Goal: Information Seeking & Learning: Learn about a topic

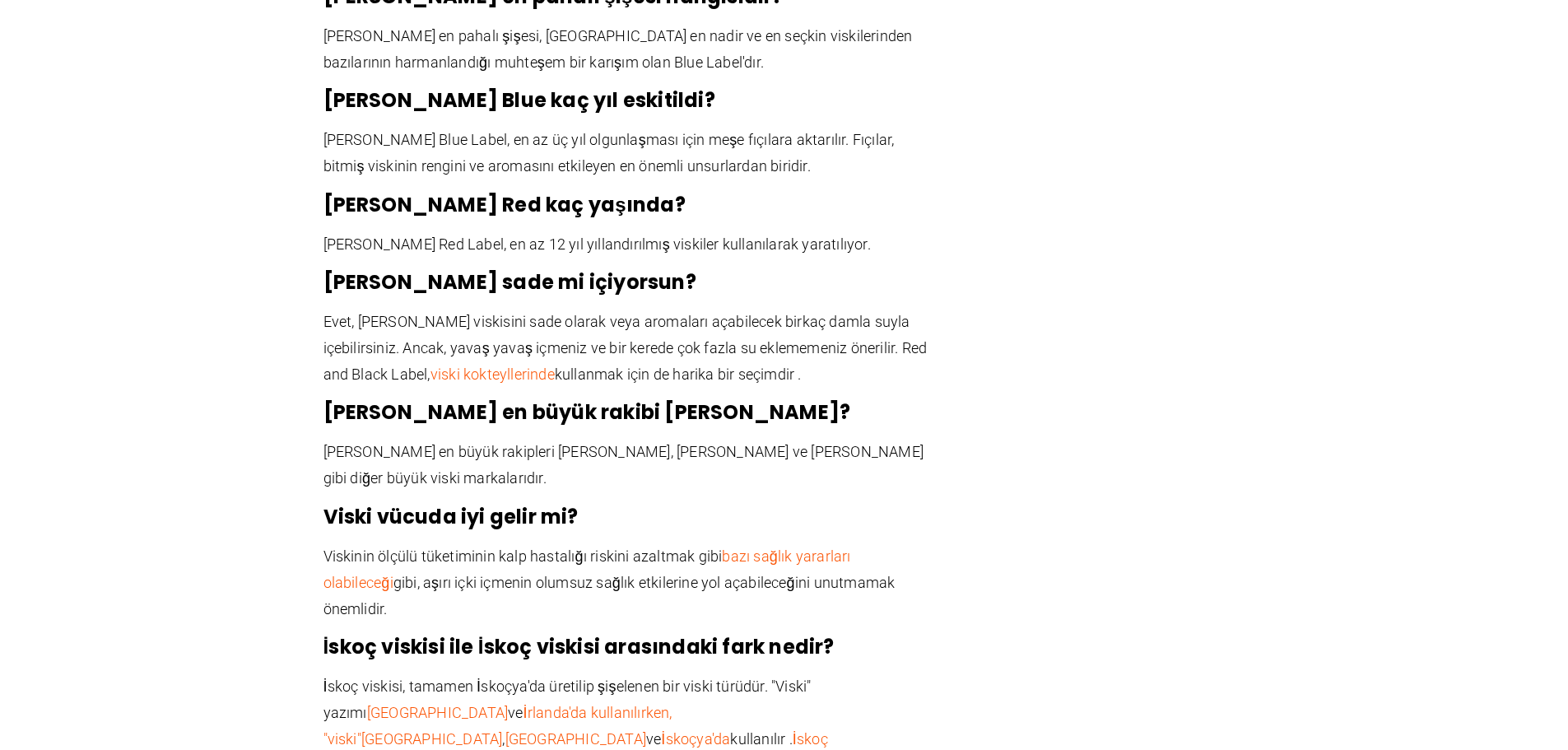
scroll to position [4028, 0]
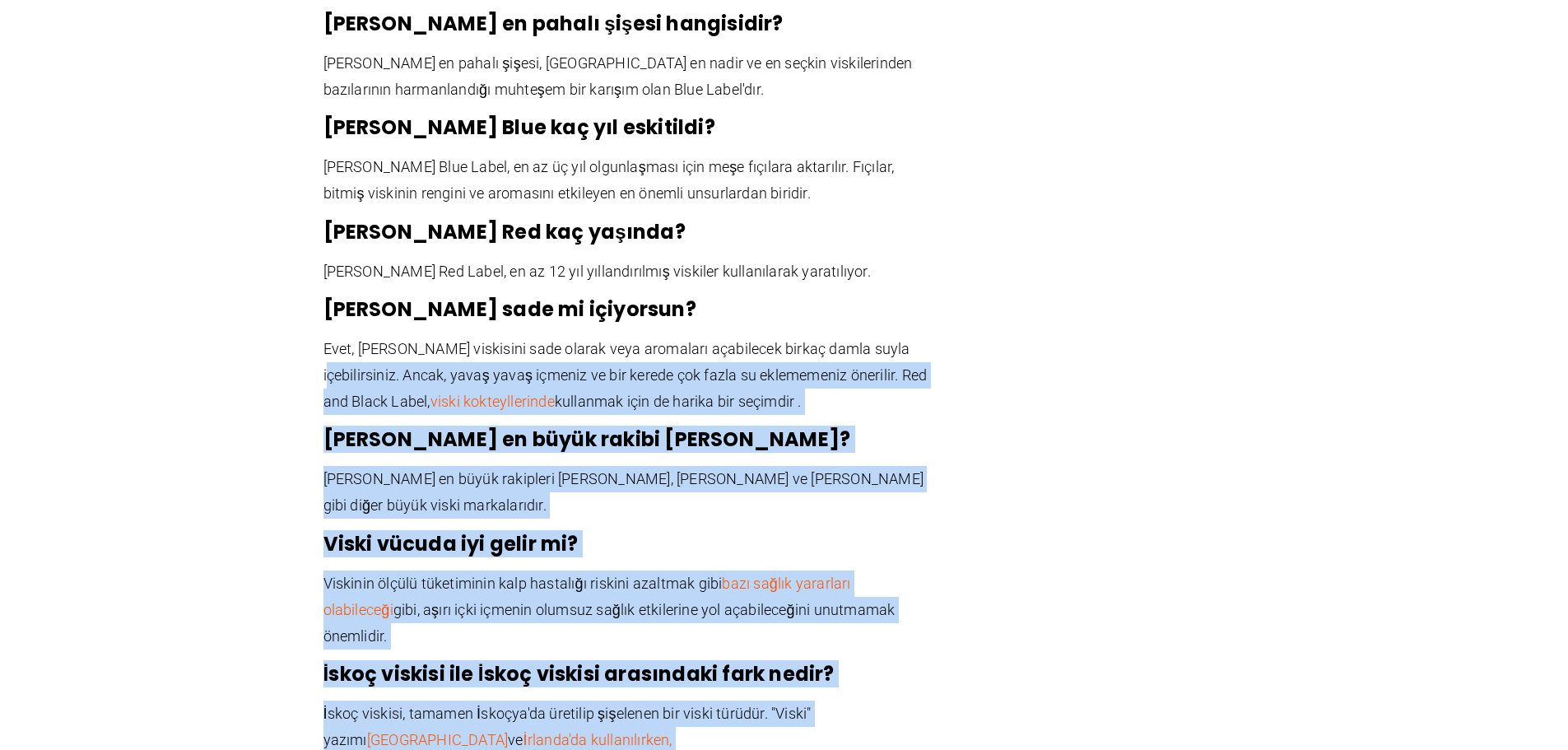
drag, startPoint x: 896, startPoint y: 660, endPoint x: 310, endPoint y: 301, distance: 687.2
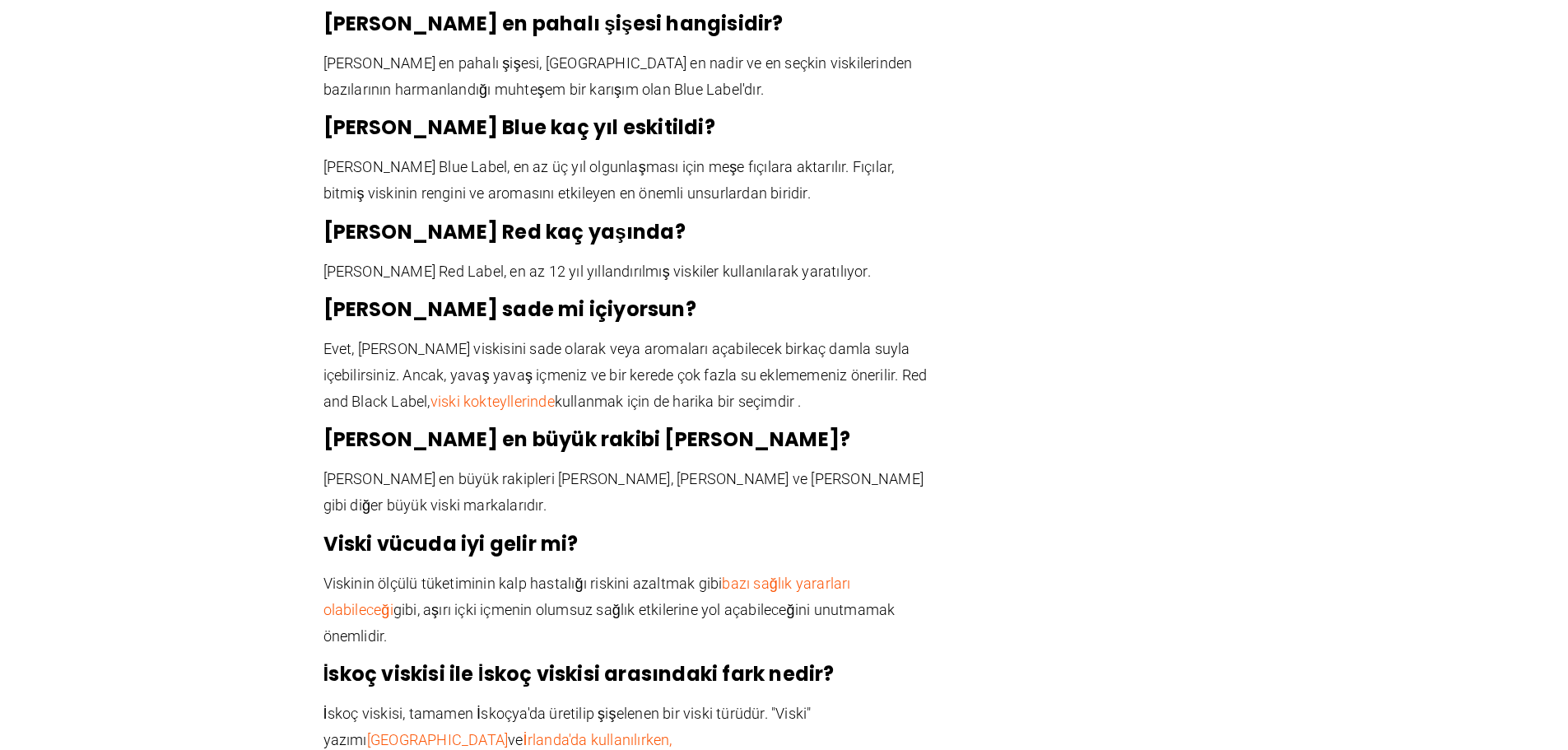
drag, startPoint x: 948, startPoint y: 266, endPoint x: 281, endPoint y: 217, distance: 668.8
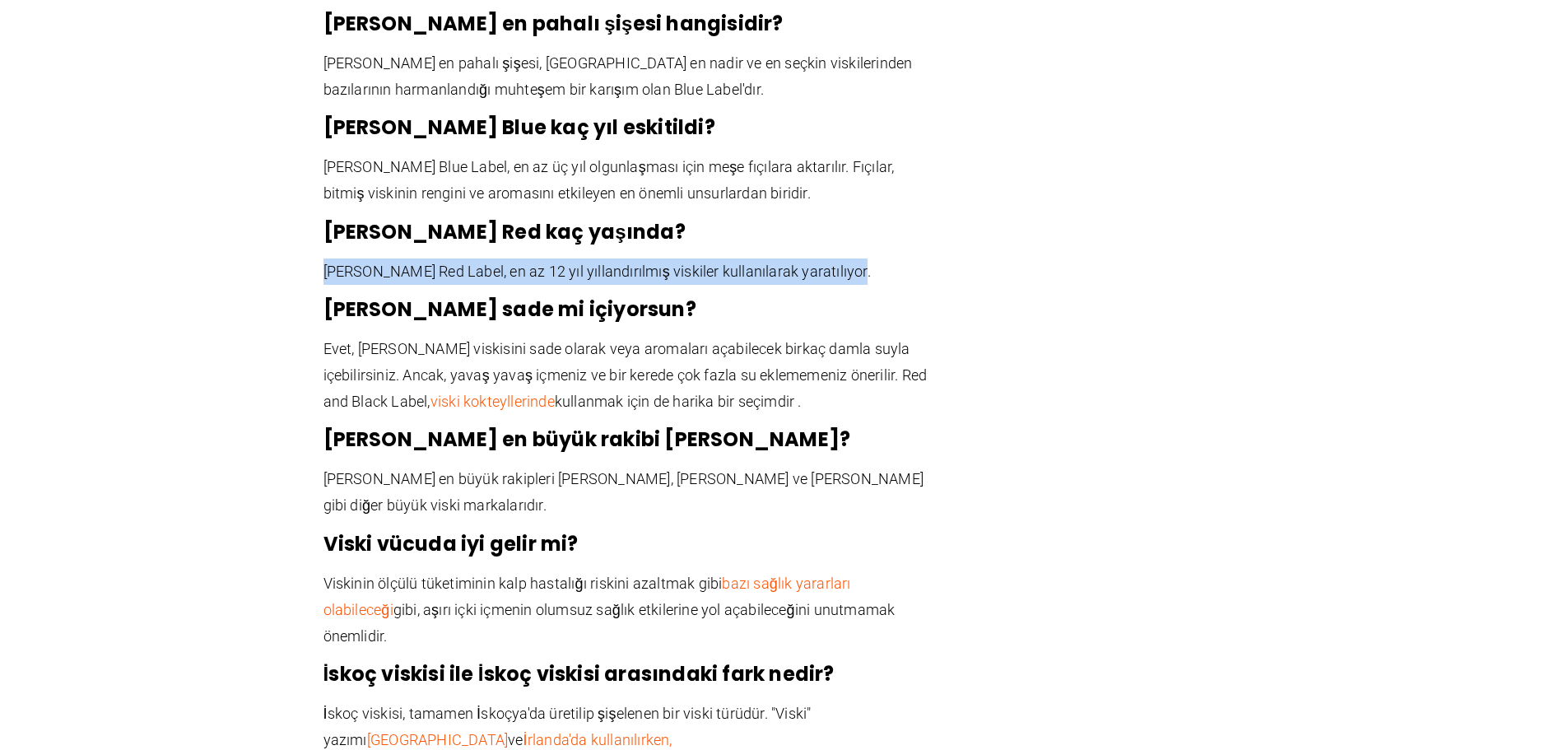
drag, startPoint x: 852, startPoint y: 181, endPoint x: 253, endPoint y: 168, distance: 599.1
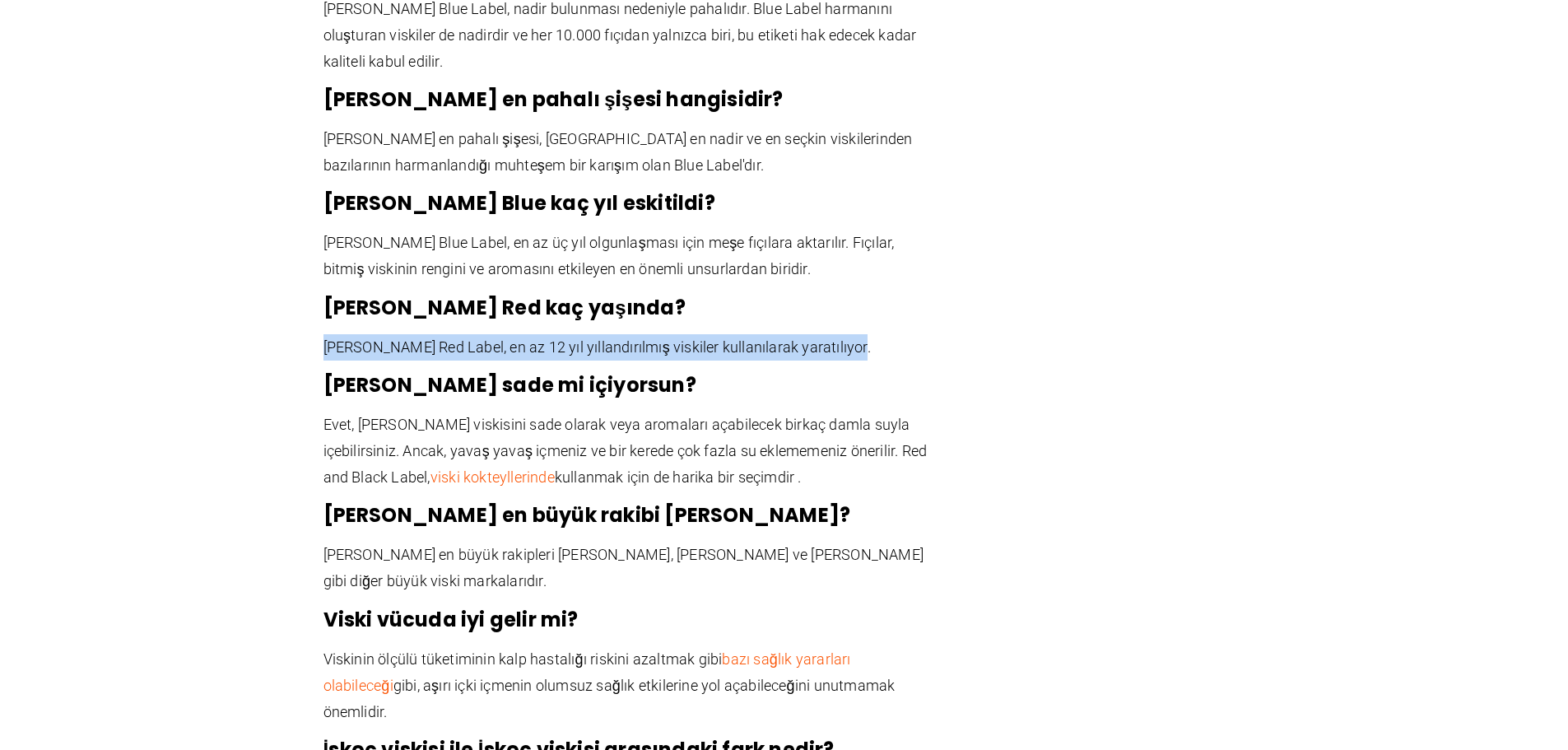
scroll to position [3945, 0]
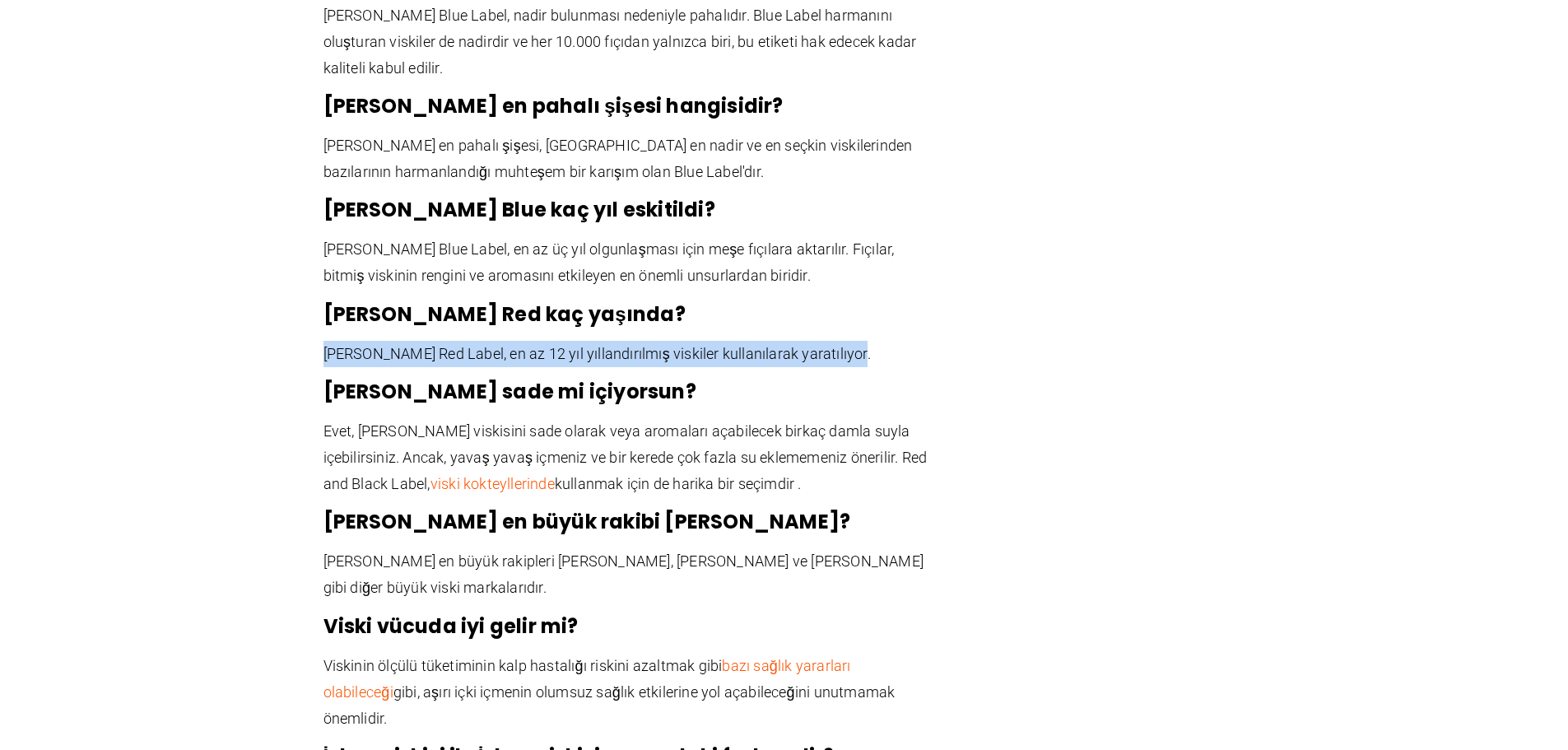
drag, startPoint x: 853, startPoint y: 200, endPoint x: 317, endPoint y: 129, distance: 540.7
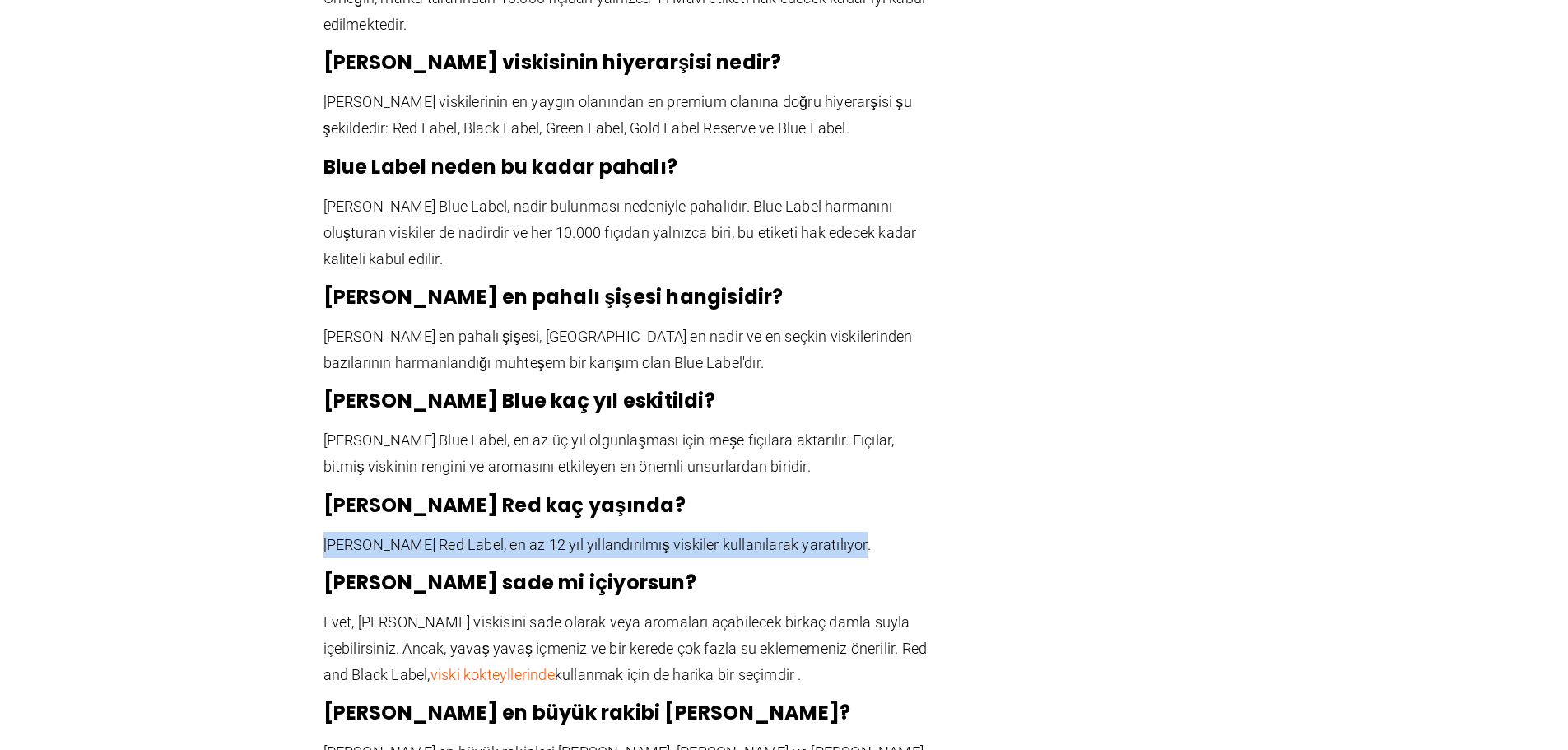
scroll to position [3698, 0]
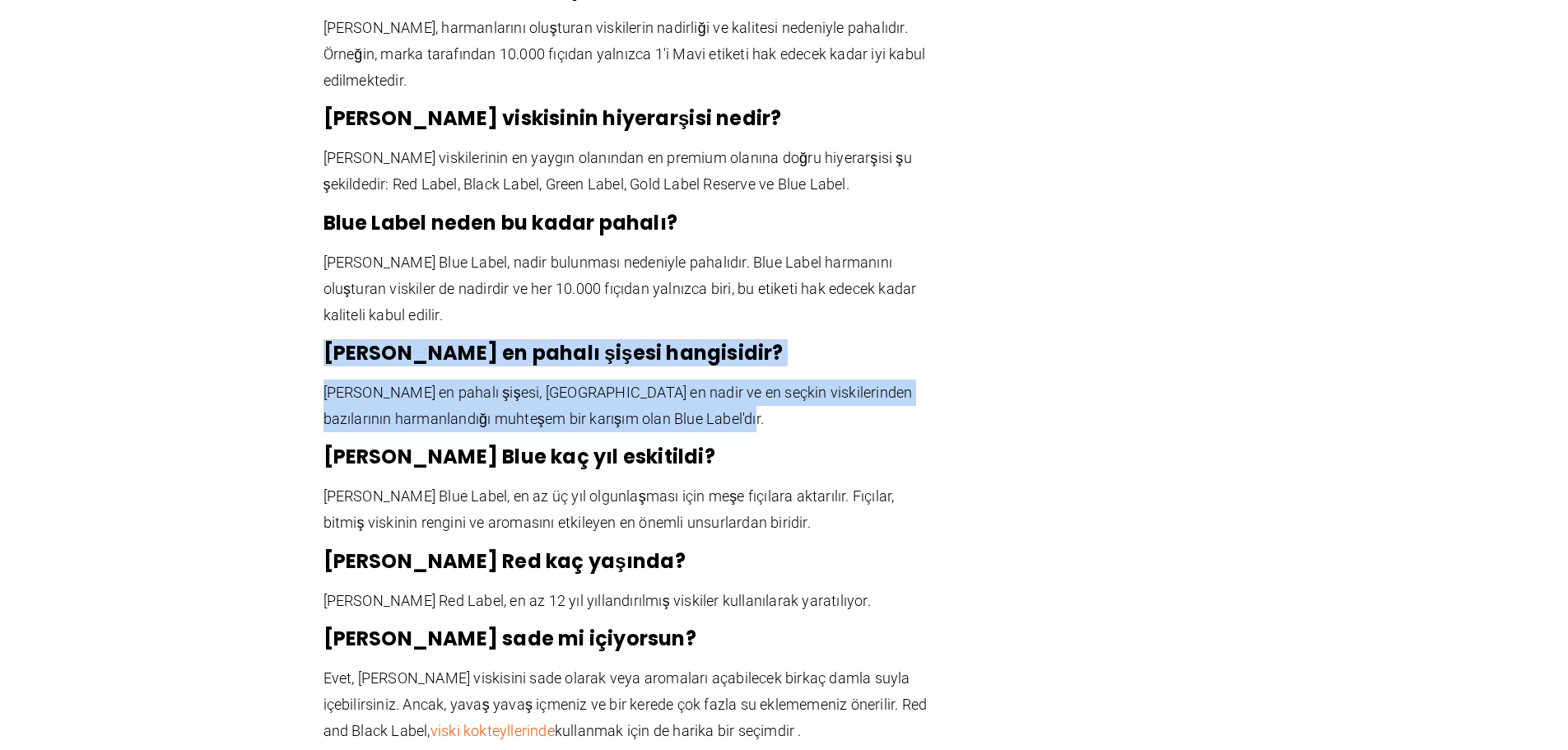
drag, startPoint x: 777, startPoint y: 328, endPoint x: 313, endPoint y: 248, distance: 470.8
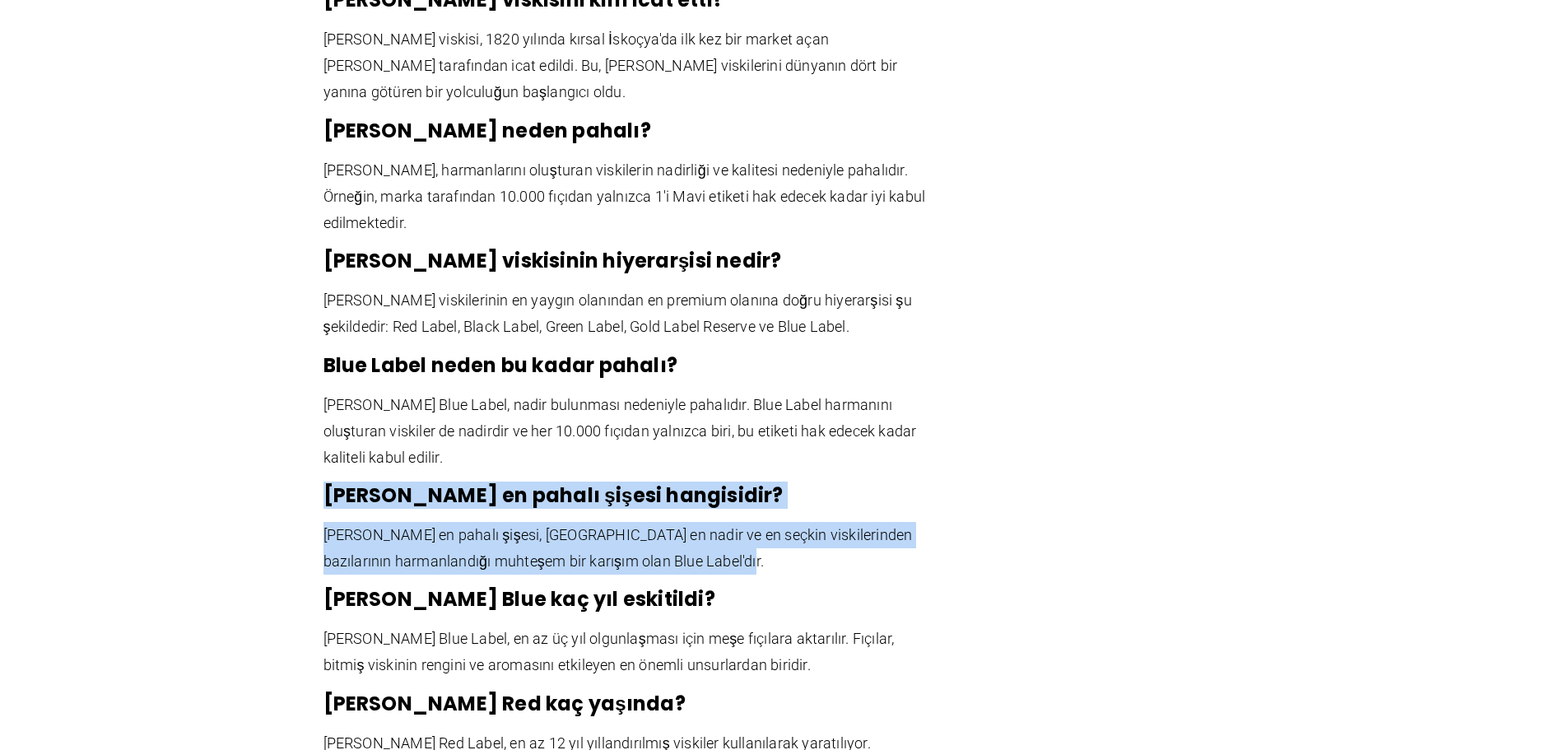
scroll to position [3534, 0]
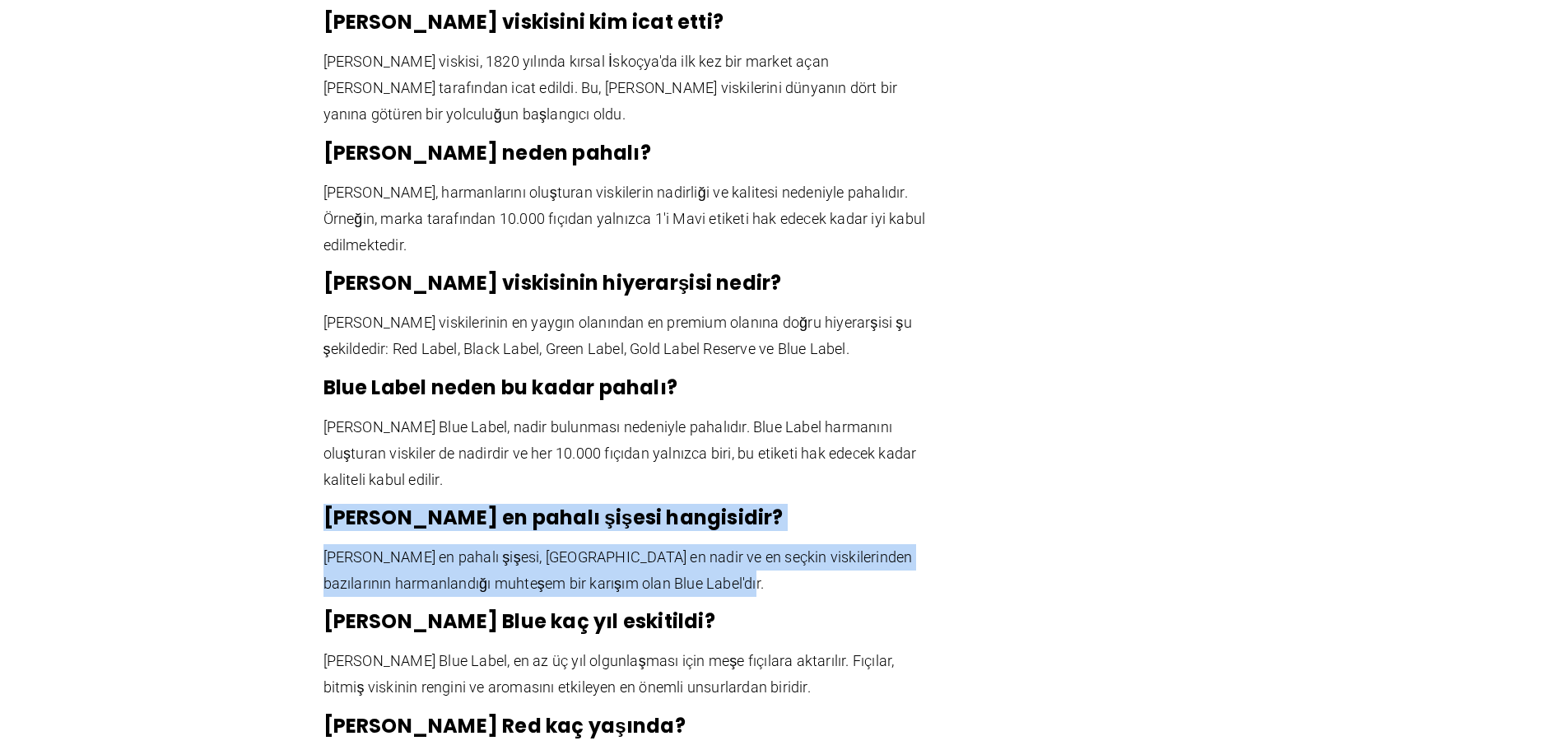
drag, startPoint x: 477, startPoint y: 398, endPoint x: 330, endPoint y: 206, distance: 241.8
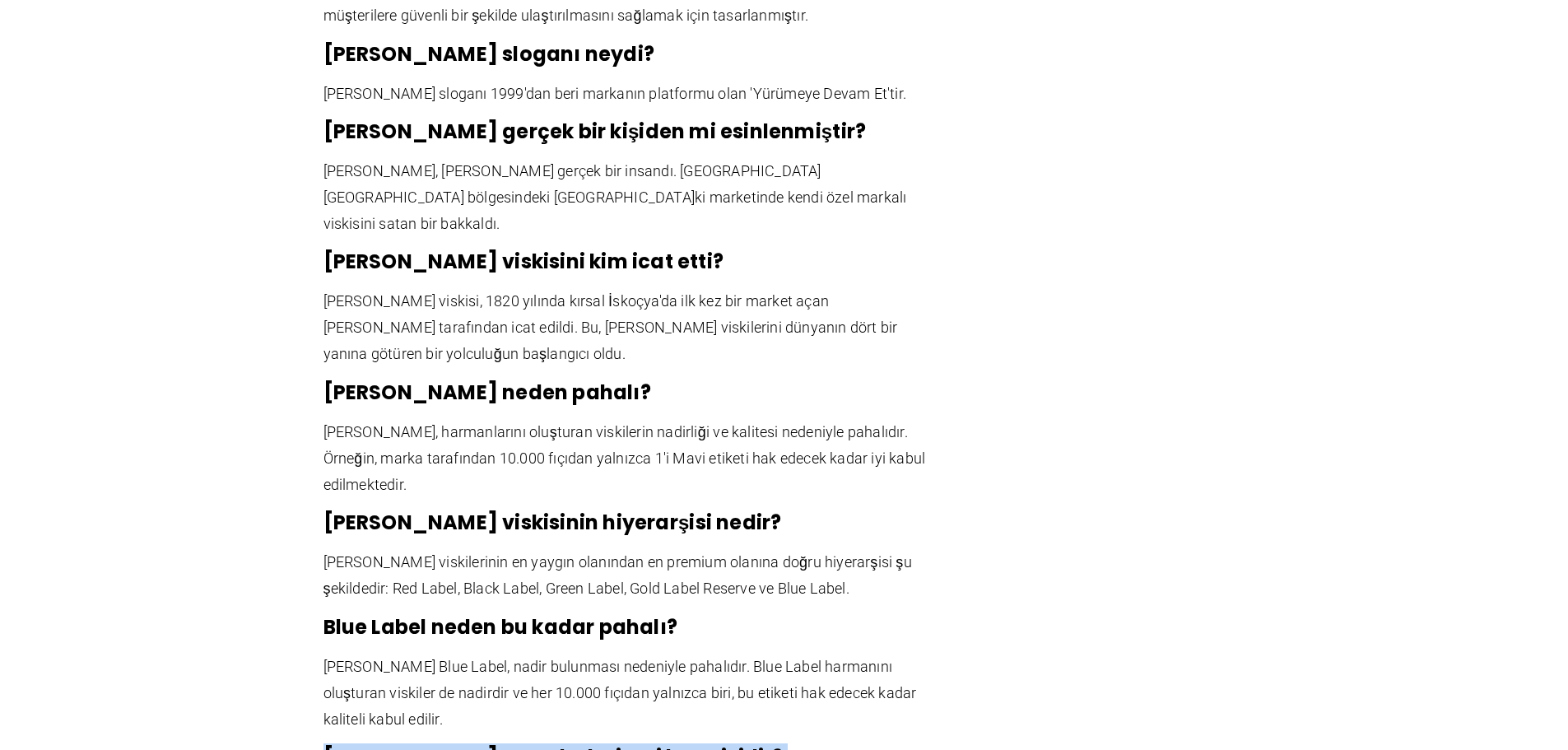
scroll to position [3287, 0]
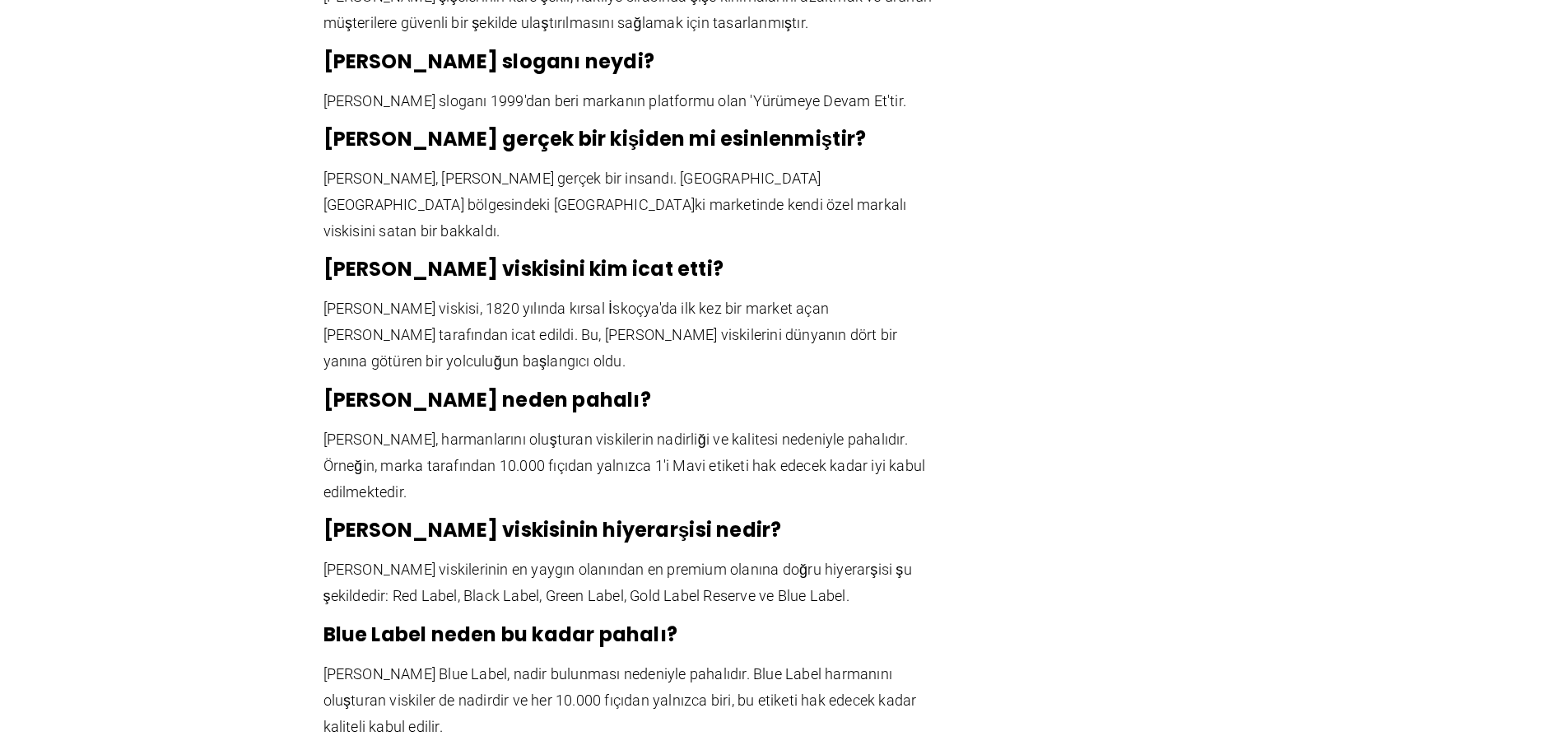
drag, startPoint x: 515, startPoint y: 401, endPoint x: 300, endPoint y: 308, distance: 234.3
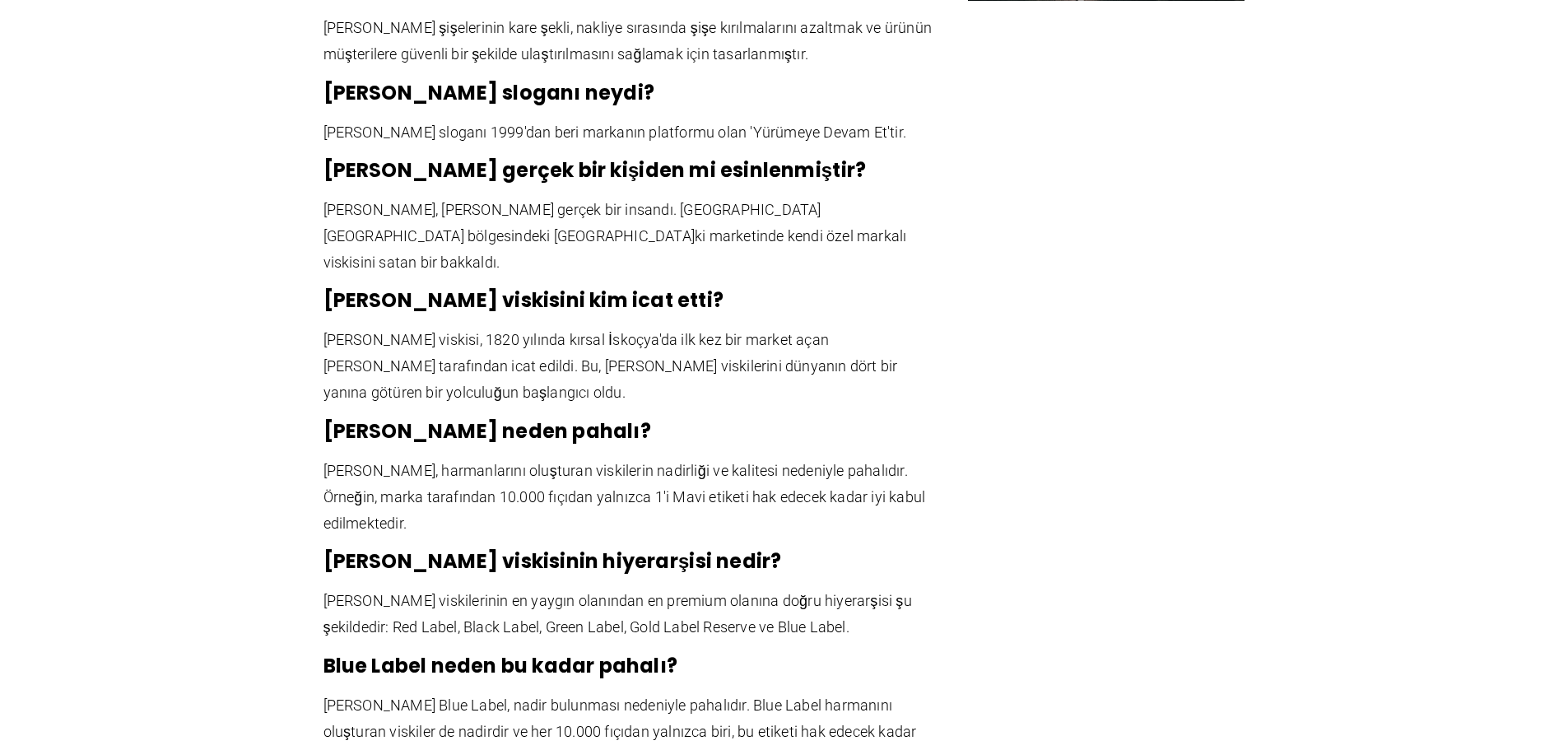
scroll to position [3204, 0]
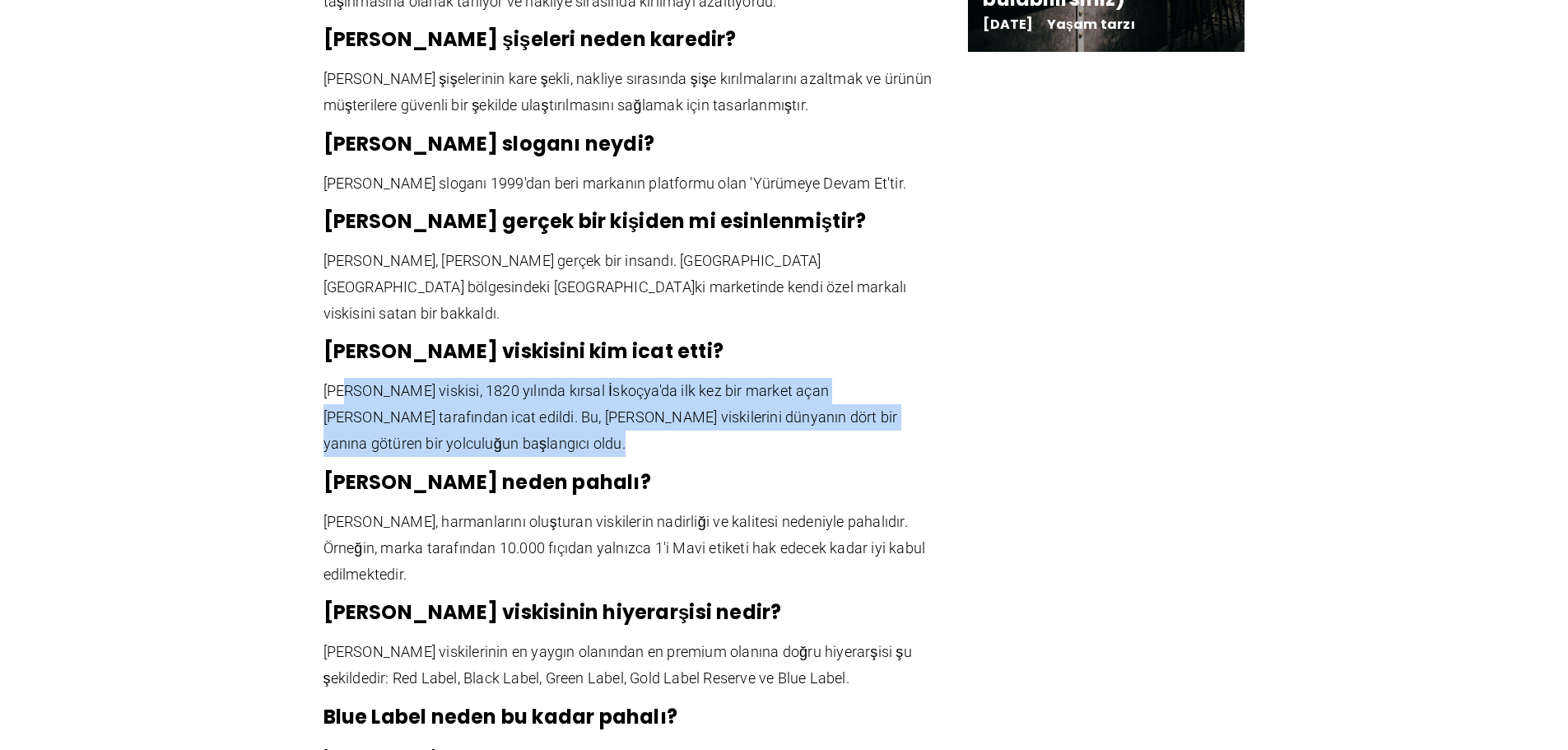
drag, startPoint x: 560, startPoint y: 369, endPoint x: 346, endPoint y: 310, distance: 222.0
click at [346, 378] on p "[PERSON_NAME] viskisi, 1820 yılında kırsal İskoçya'da ilk kez bir market açan […" at bounding box center [628, 417] width 609 height 79
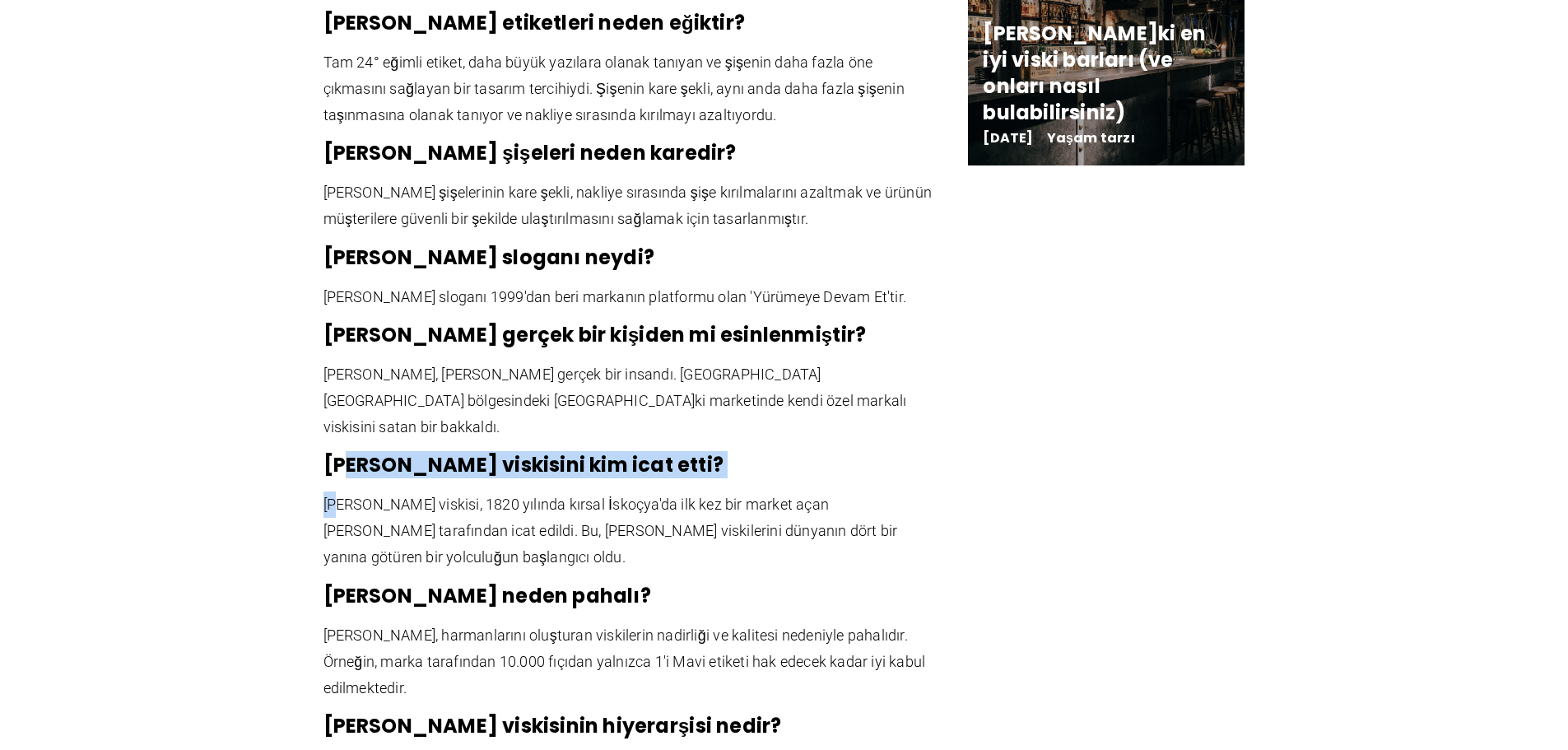
scroll to position [3040, 0]
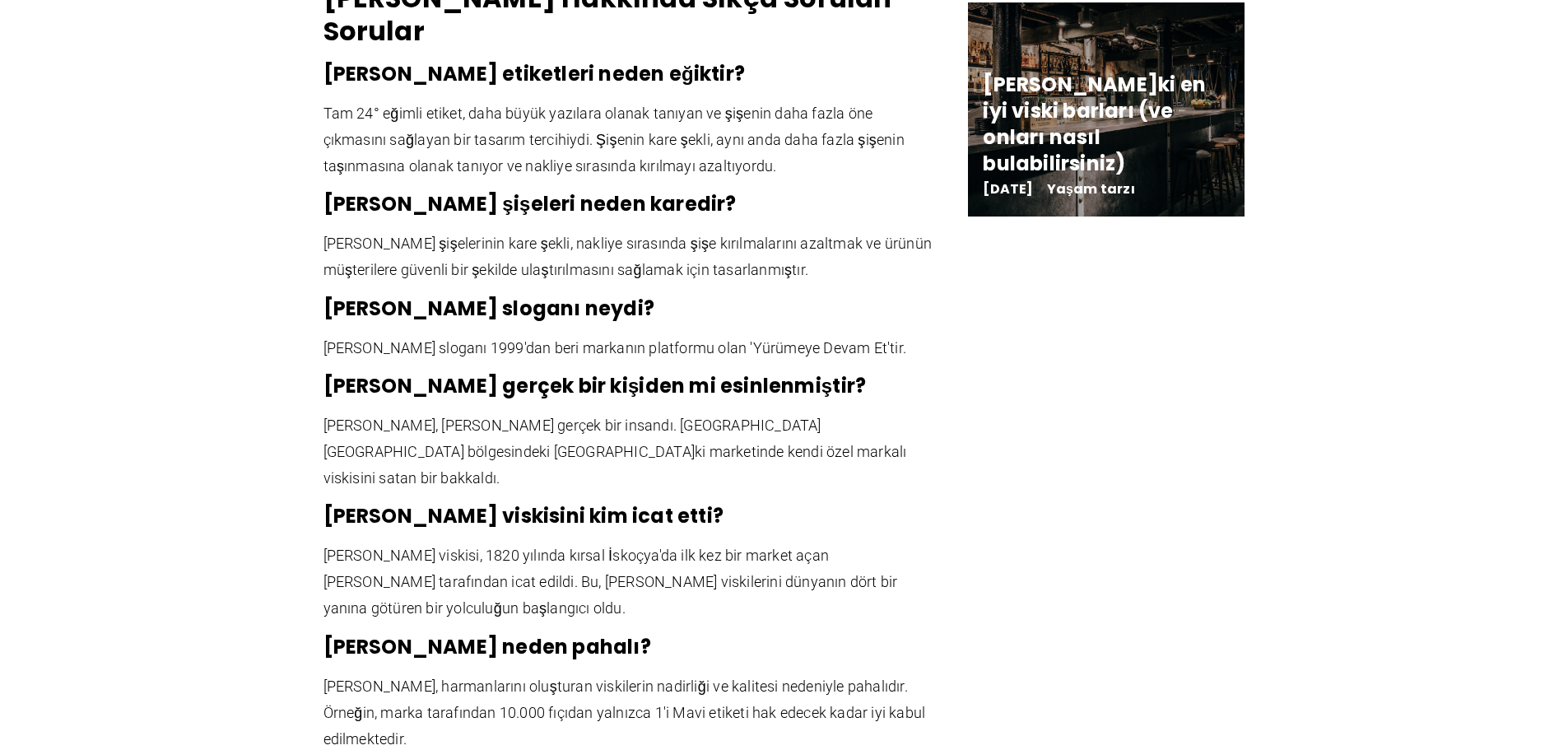
click at [768, 412] on p "[PERSON_NAME], [PERSON_NAME] gerçek bir insandı. [GEOGRAPHIC_DATA] [GEOGRAPHIC_…" at bounding box center [628, 451] width 609 height 79
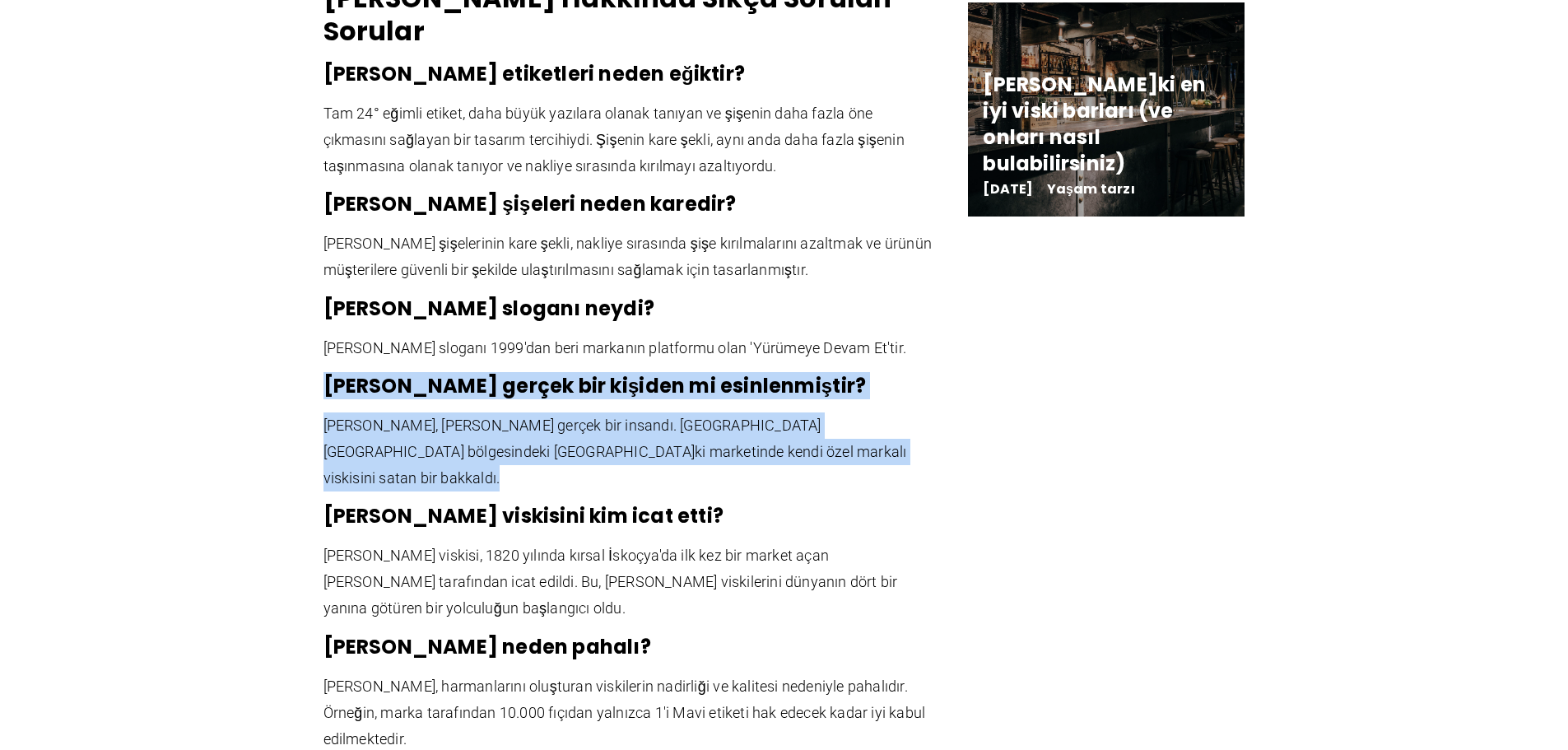
drag, startPoint x: 753, startPoint y: 394, endPoint x: 344, endPoint y: 309, distance: 417.7
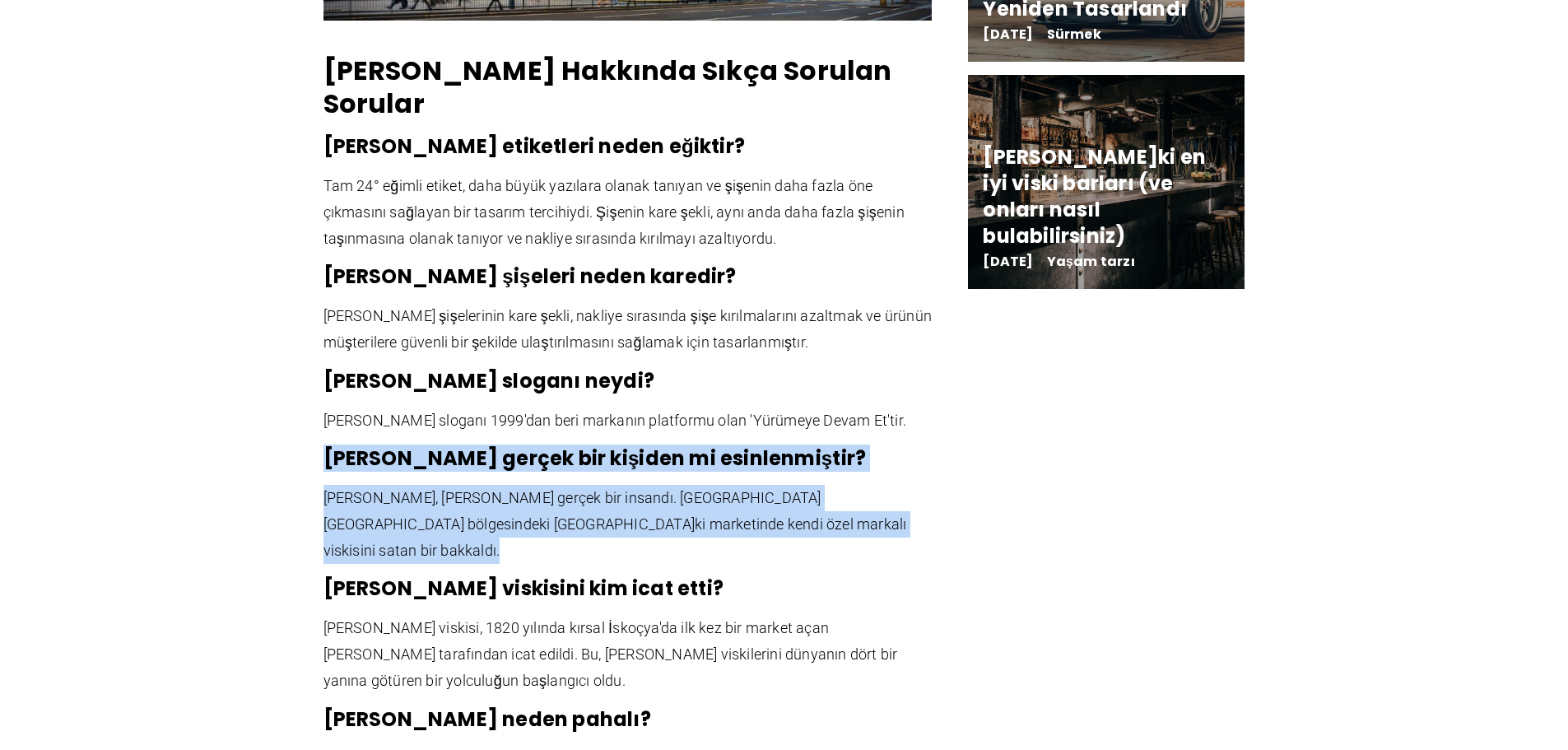
scroll to position [2957, 0]
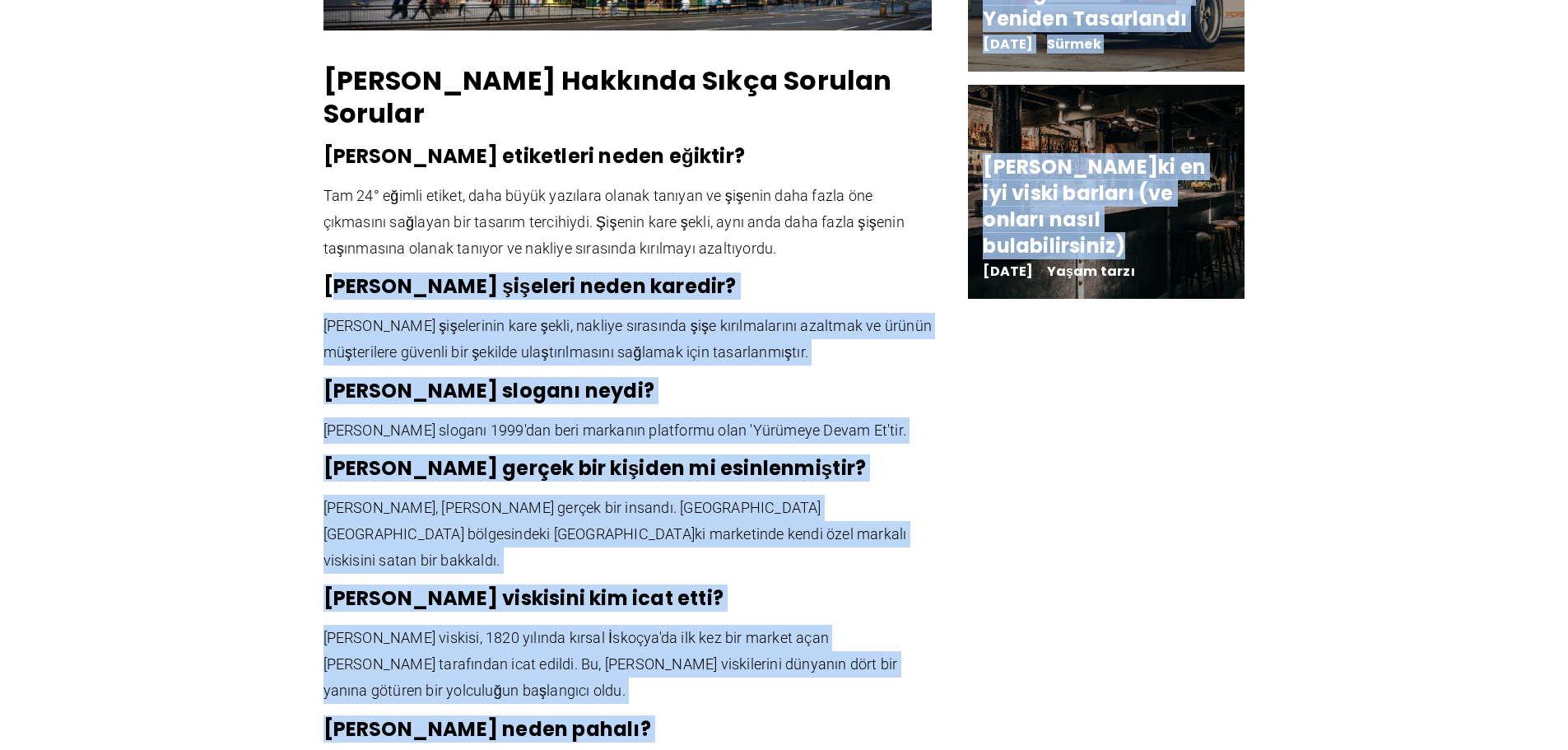
drag, startPoint x: 956, startPoint y: 373, endPoint x: 332, endPoint y: 234, distance: 639.3
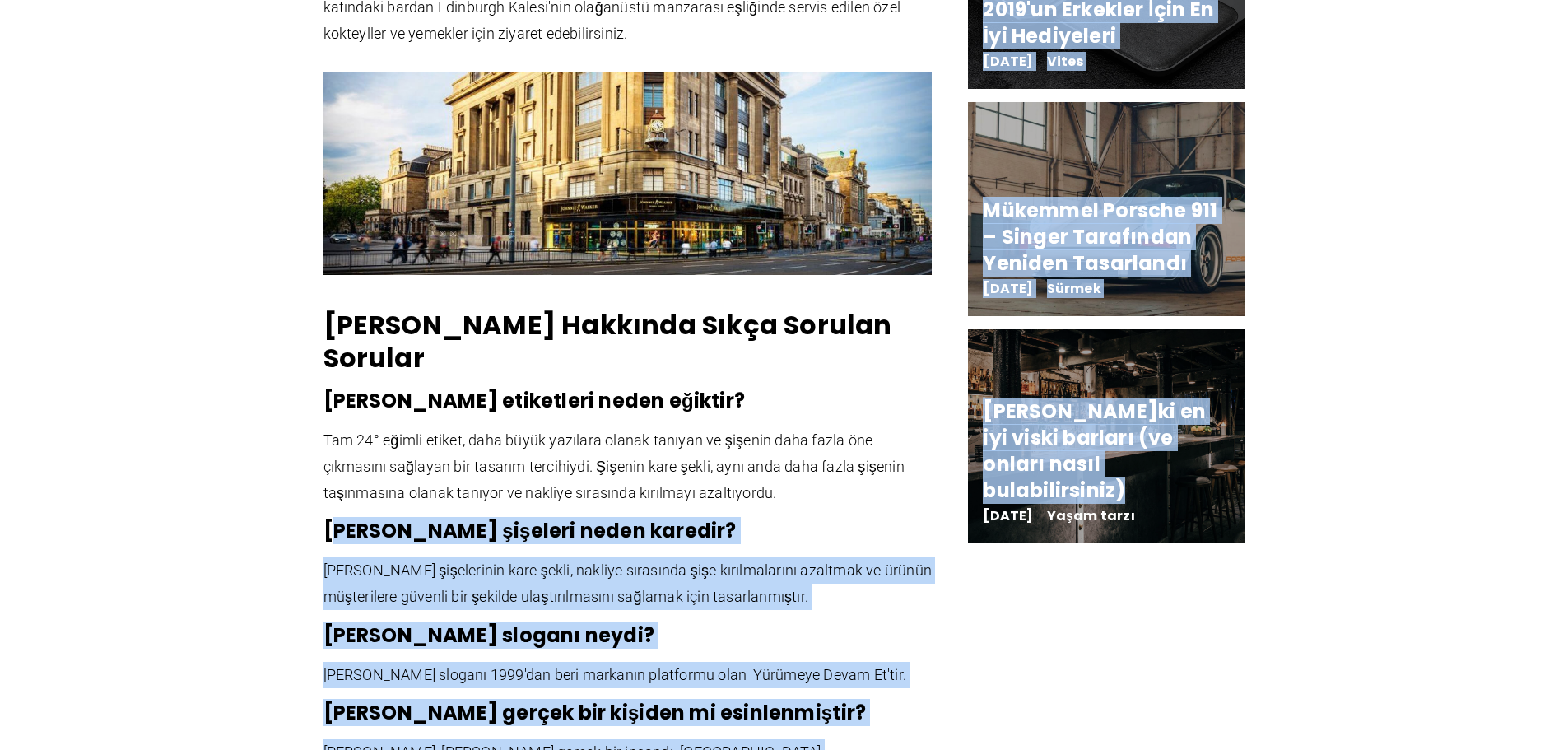
scroll to position [2710, 0]
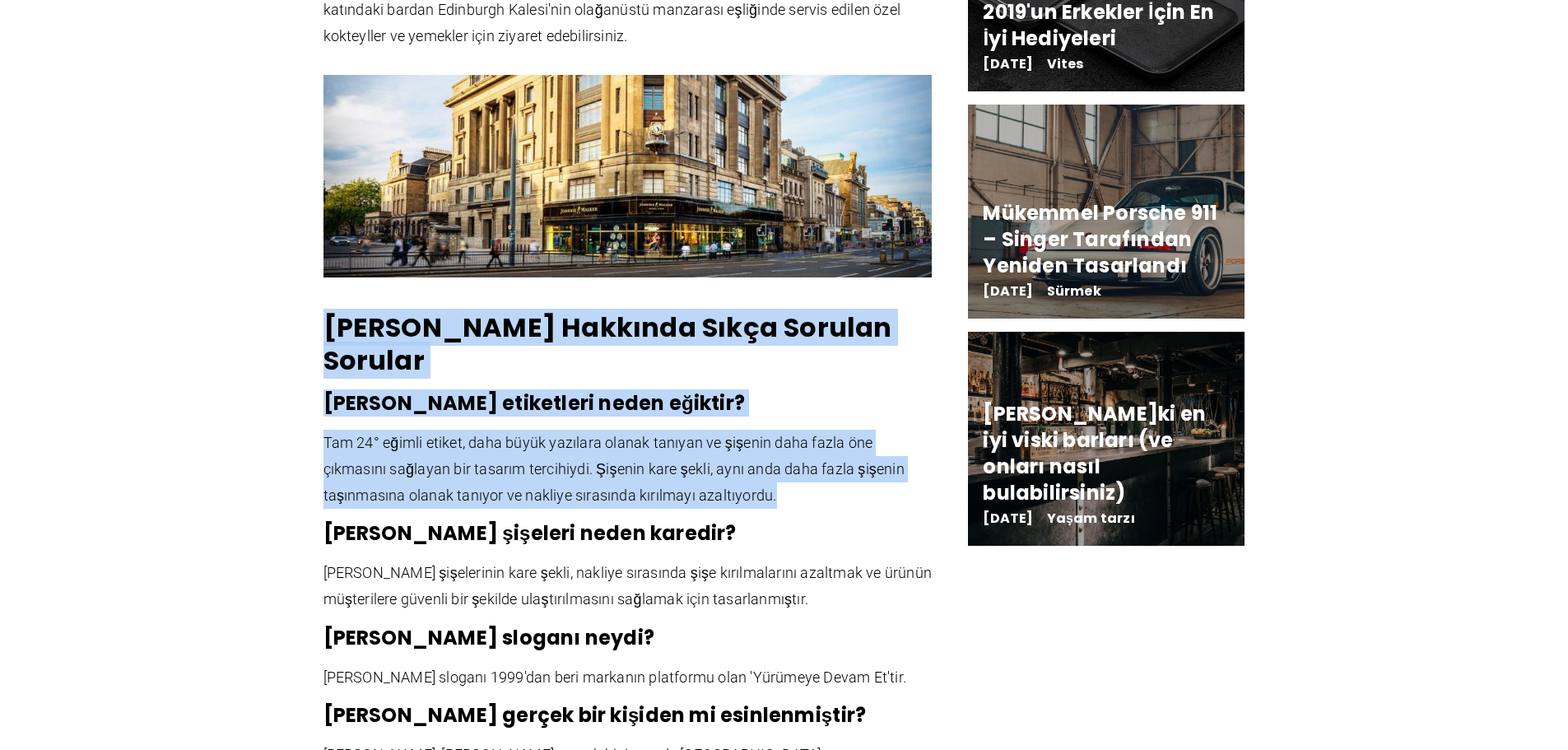
drag, startPoint x: 796, startPoint y: 438, endPoint x: 703, endPoint y: 390, distance: 104.7
